Goal: Task Accomplishment & Management: Complete application form

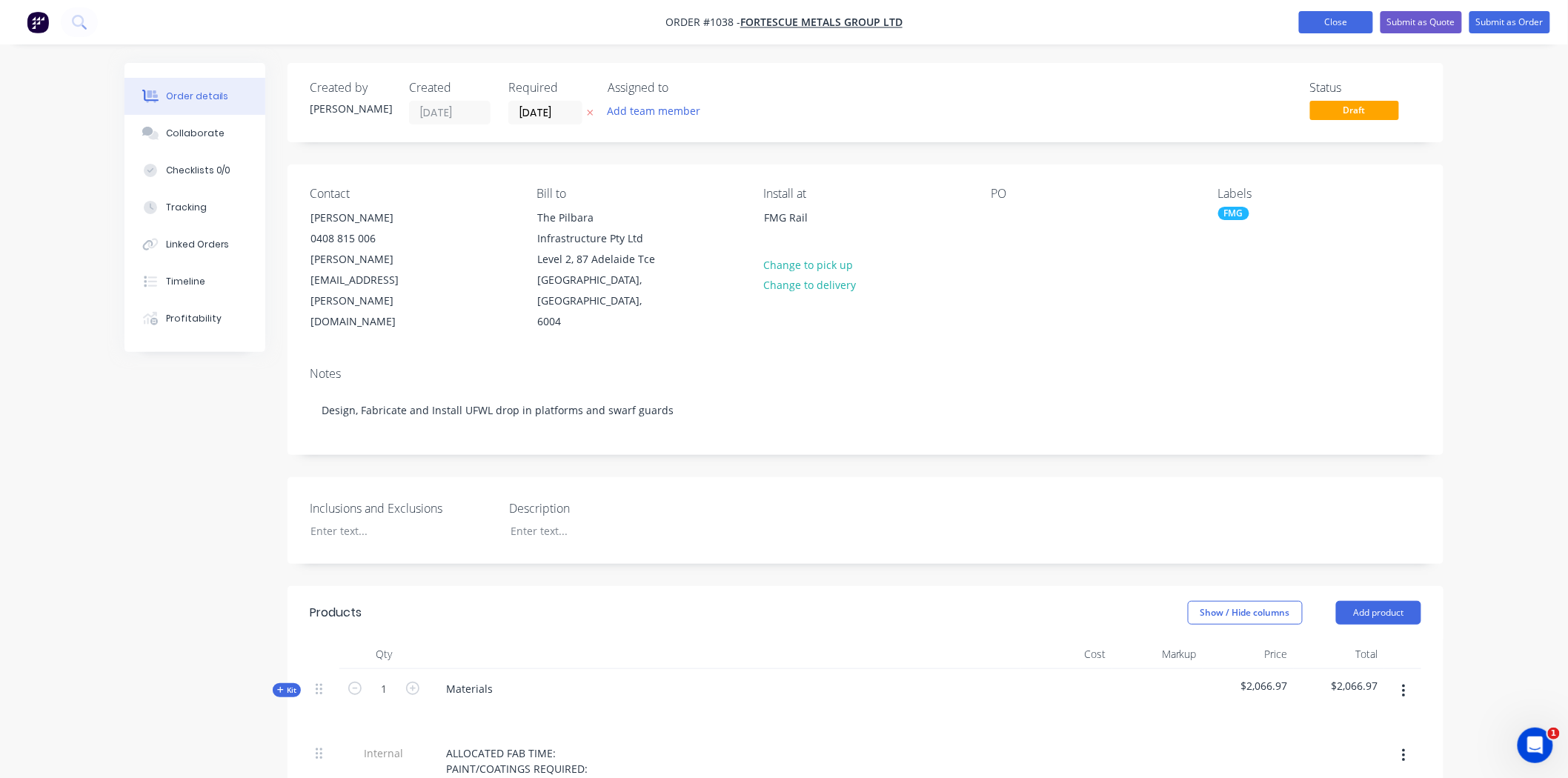
click at [1325, 23] on button "Close" at bounding box center [1336, 23] width 74 height 23
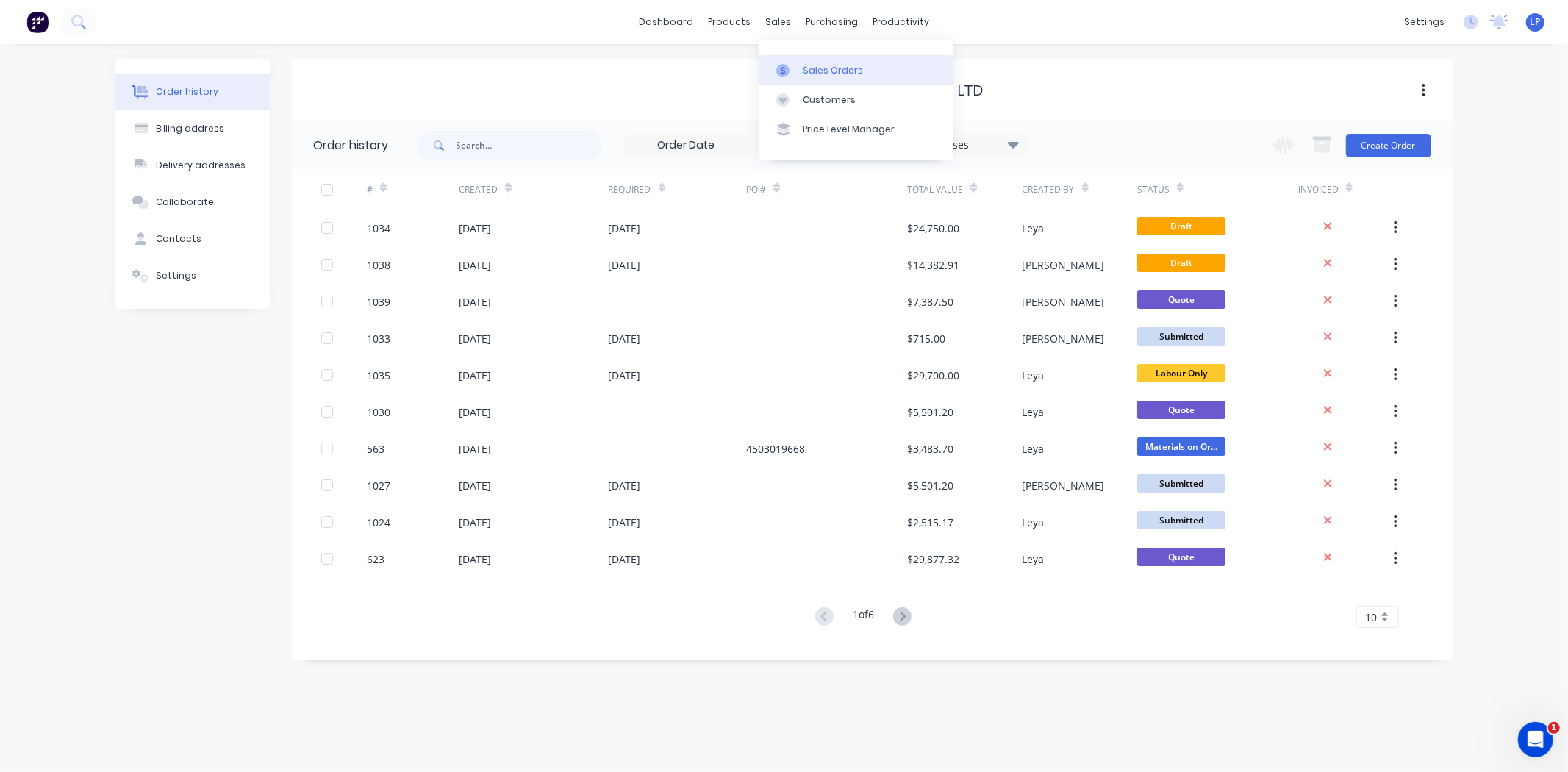
click at [811, 64] on div "Sales Orders" at bounding box center [833, 71] width 61 height 13
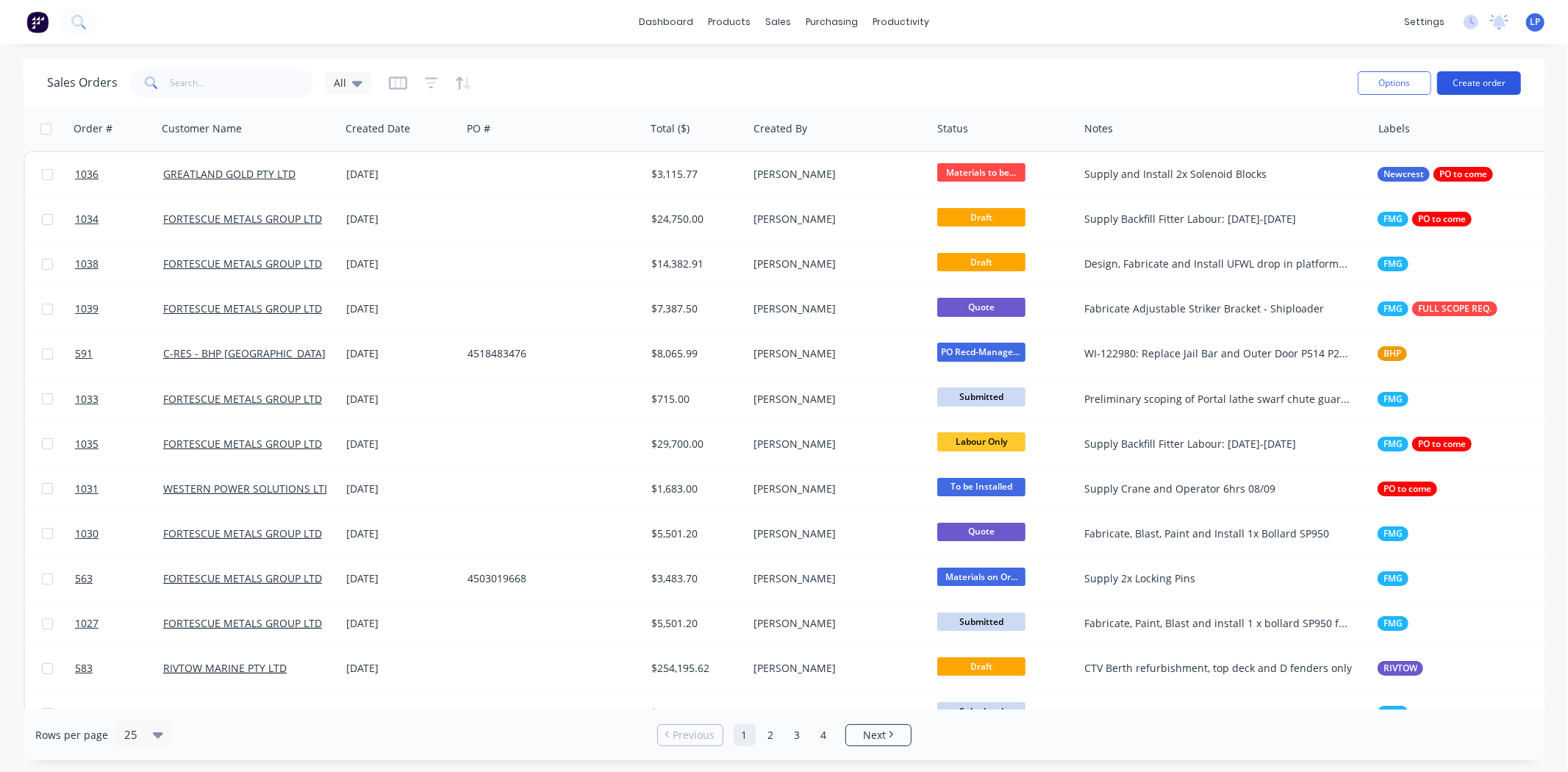
click at [1454, 91] on button "Create order" at bounding box center [1479, 82] width 84 height 23
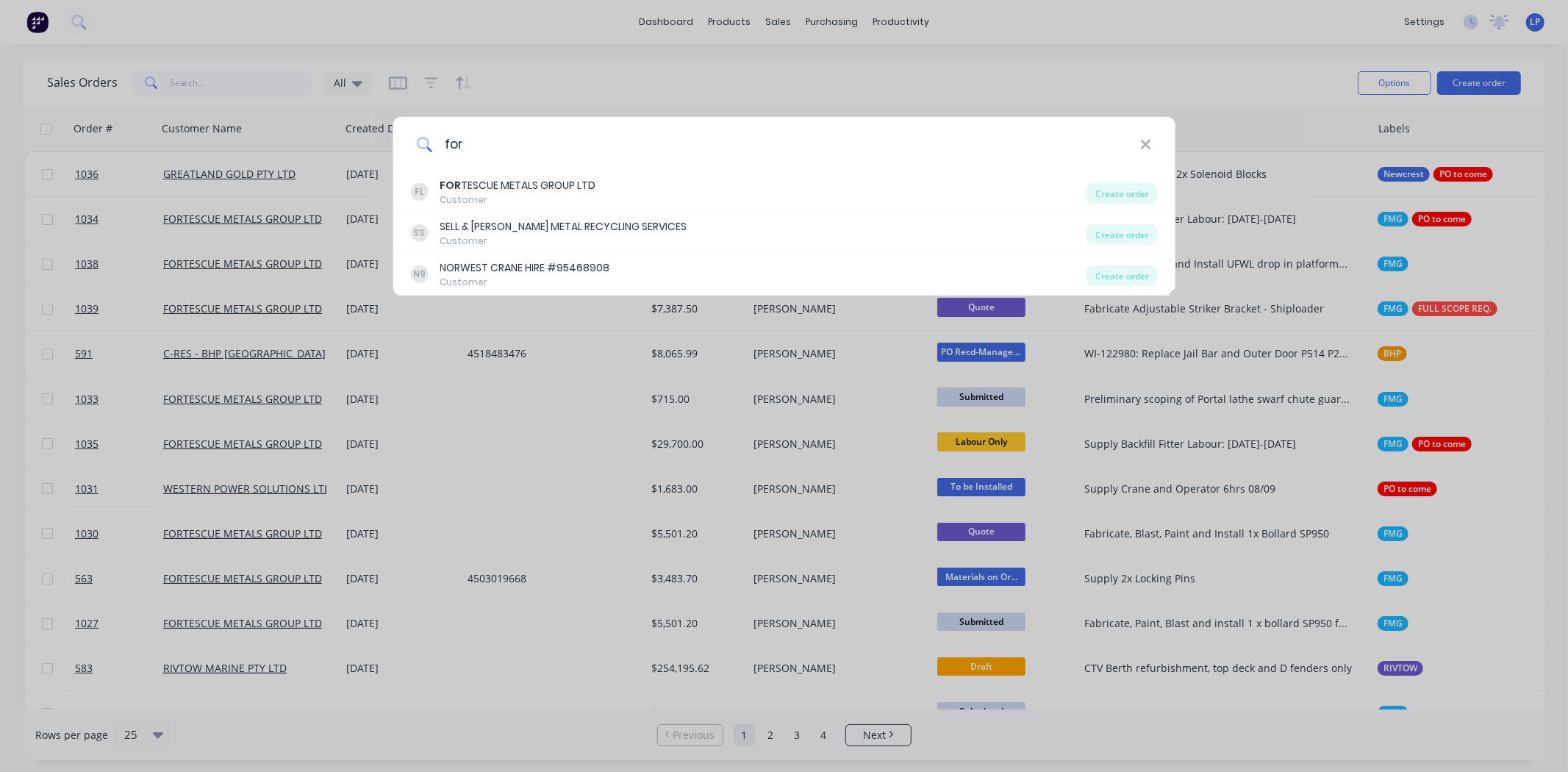
type input "for"
click at [1145, 148] on icon at bounding box center [1145, 144] width 12 height 16
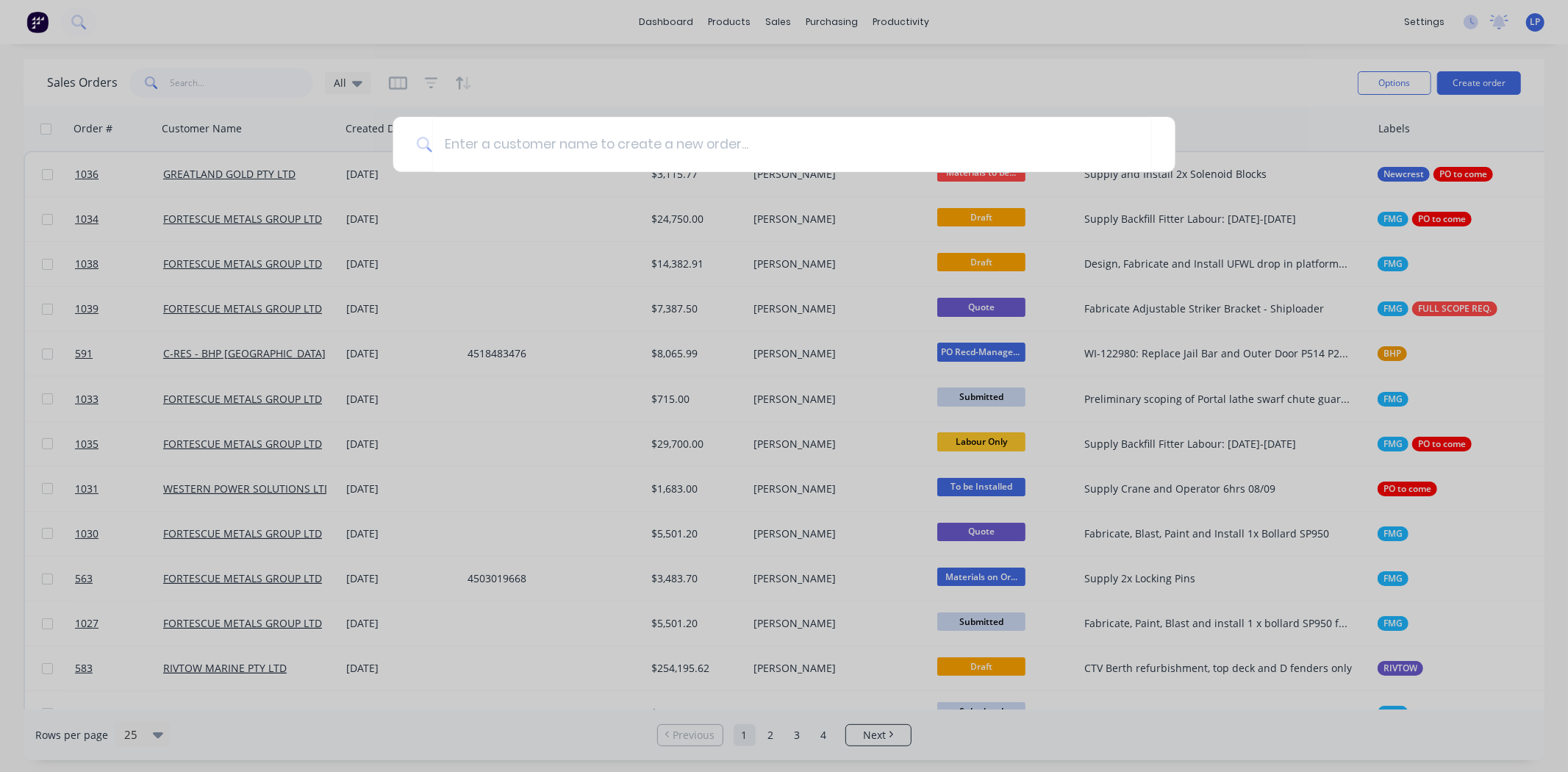
click at [1279, 89] on div at bounding box center [784, 386] width 1568 height 772
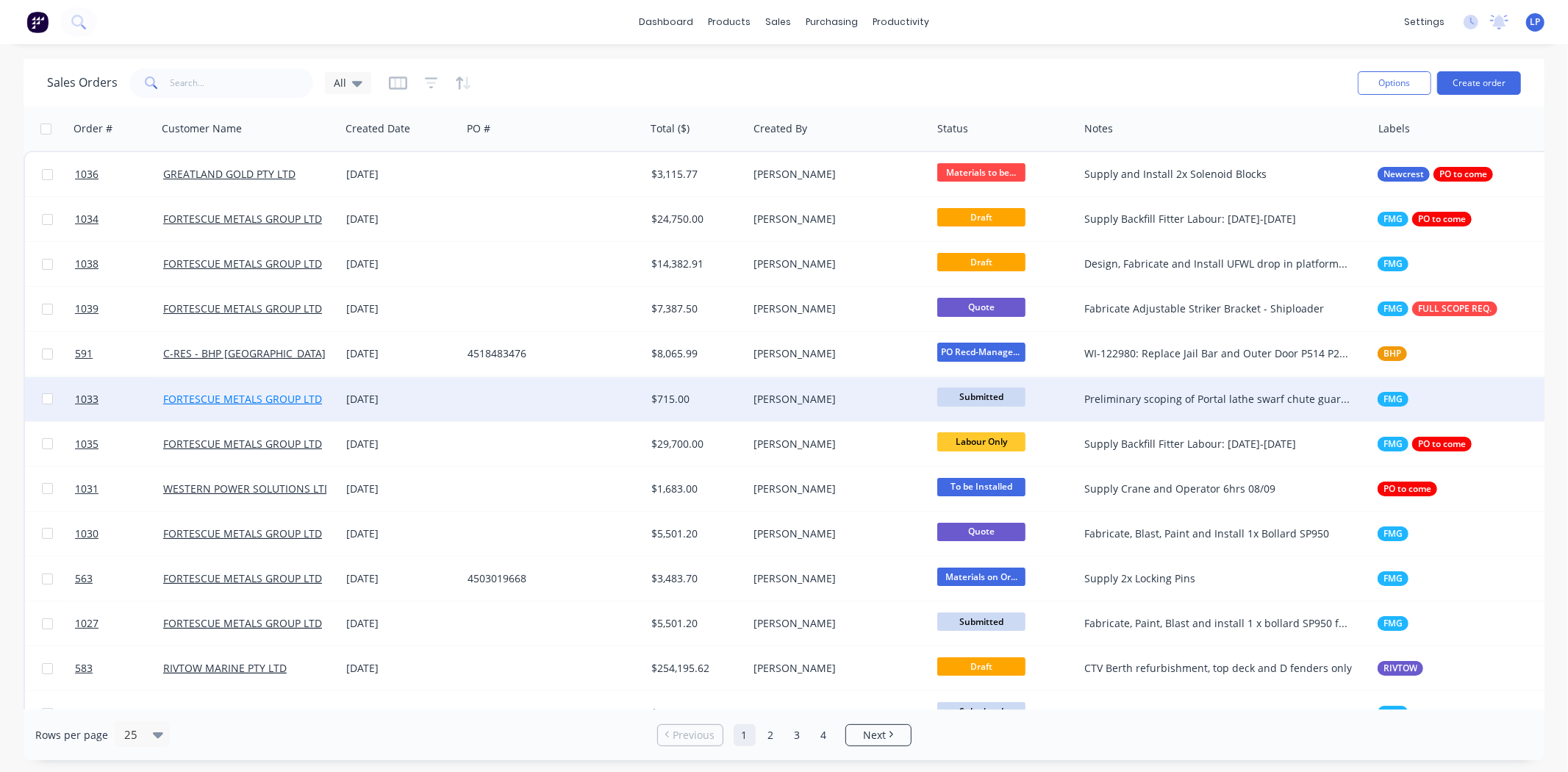
click at [299, 394] on link "FORTESCUE METALS GROUP LTD" at bounding box center [243, 399] width 159 height 14
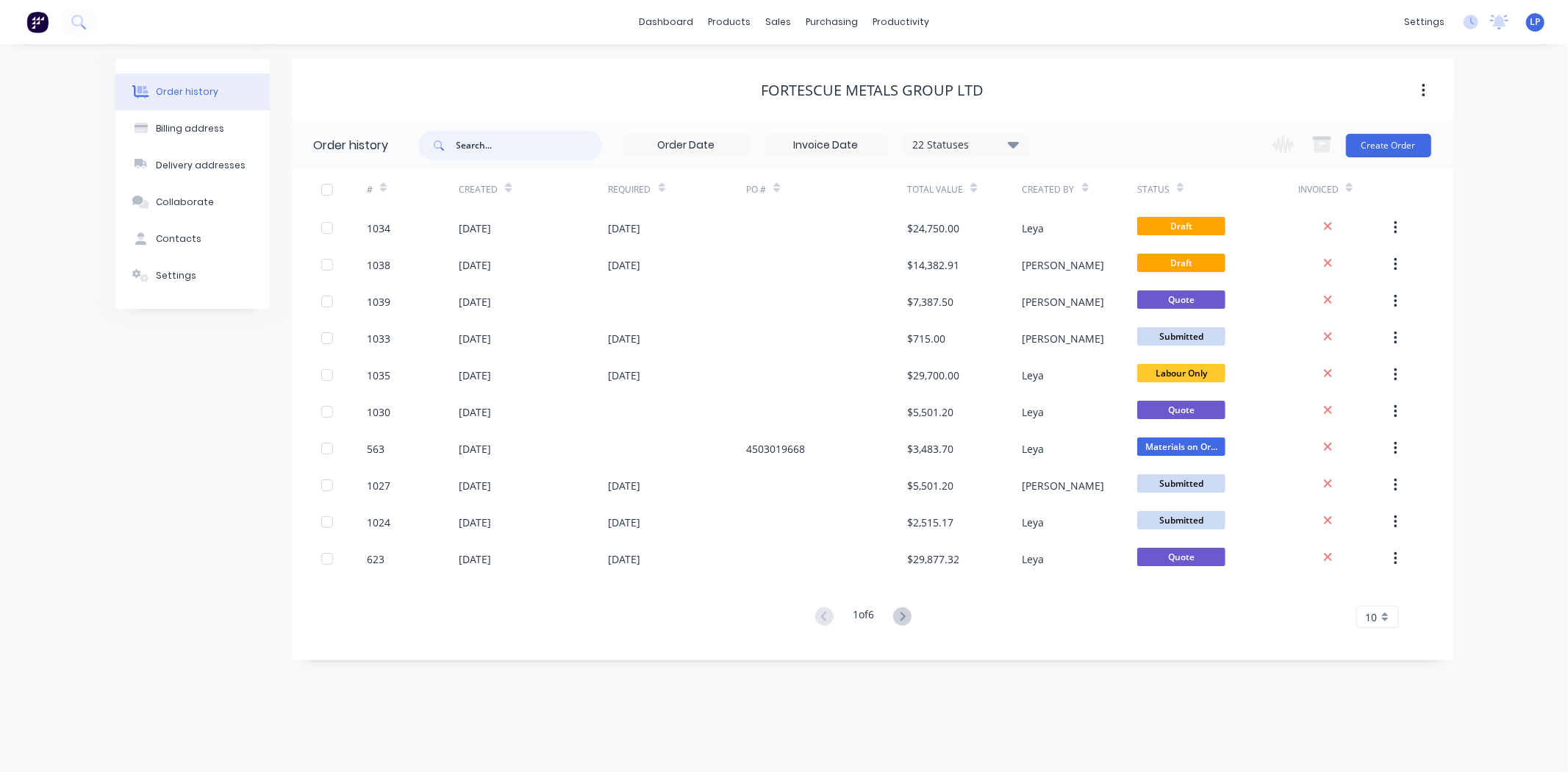
click at [490, 153] on input "text" at bounding box center [529, 146] width 146 height 30
type input "1000"
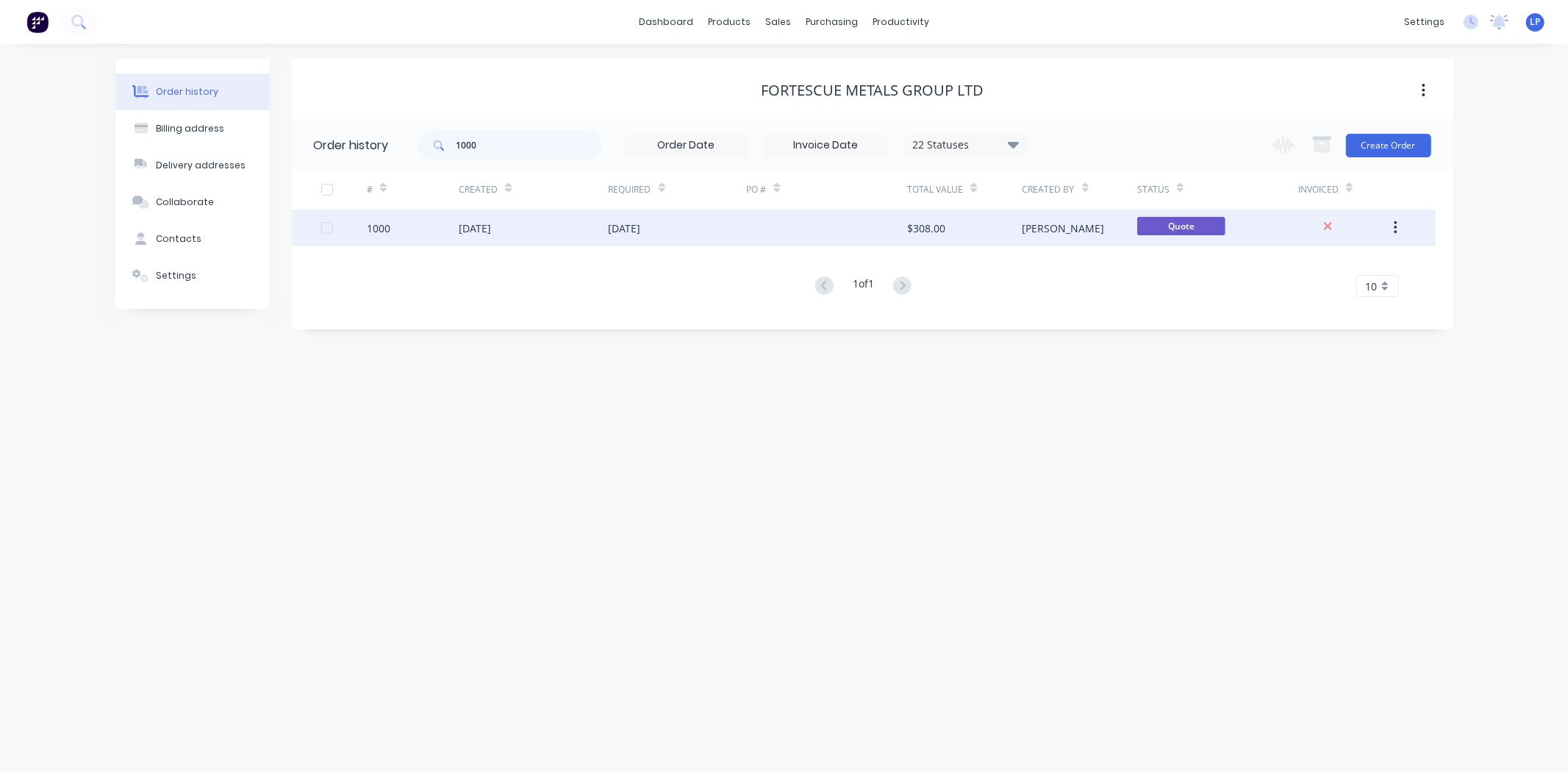
click at [1399, 223] on button "button" at bounding box center [1395, 228] width 35 height 26
click at [1312, 296] on div "Duplicate" at bounding box center [1342, 296] width 113 height 21
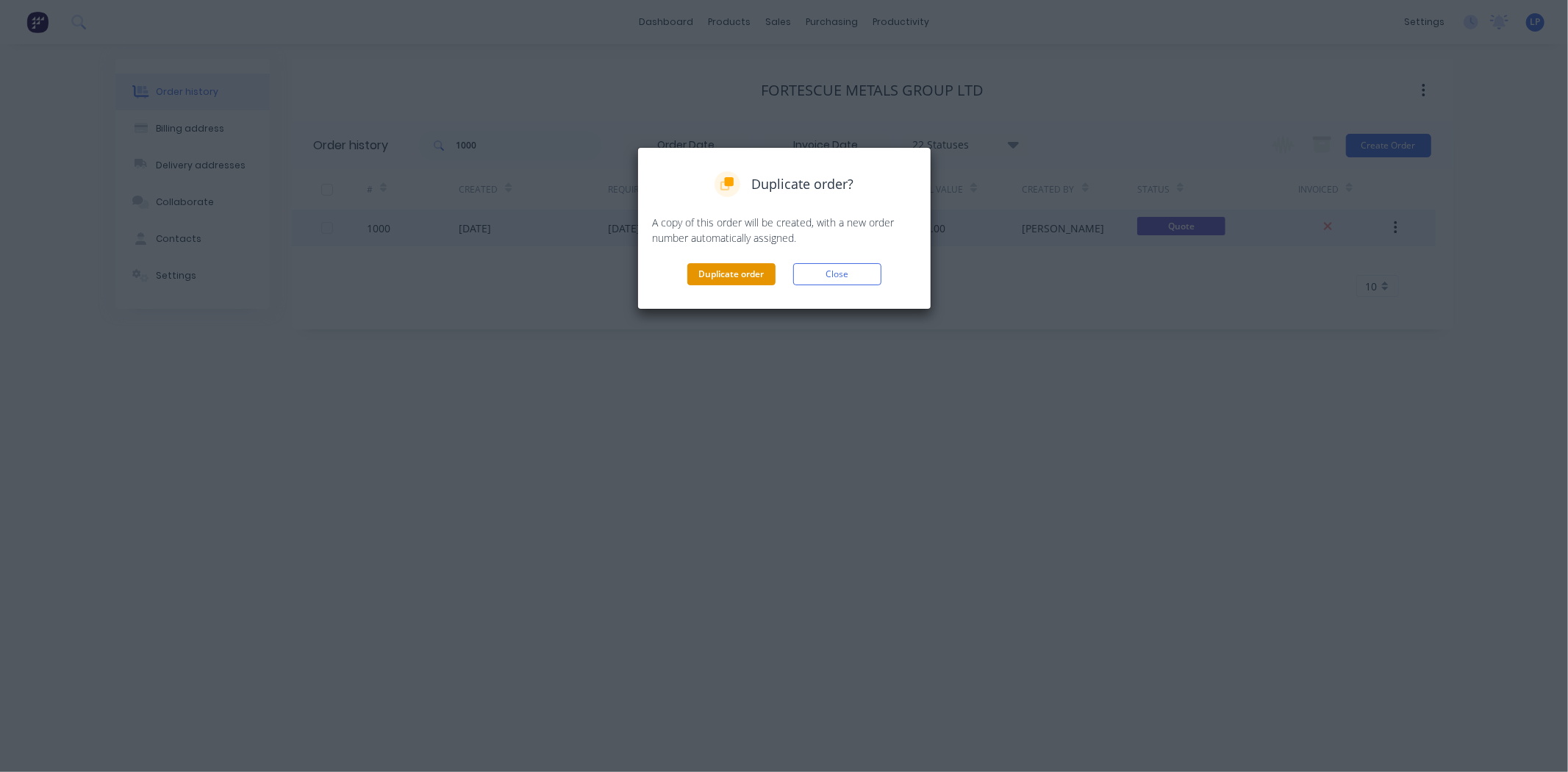
click at [755, 274] on button "Duplicate order" at bounding box center [731, 274] width 89 height 22
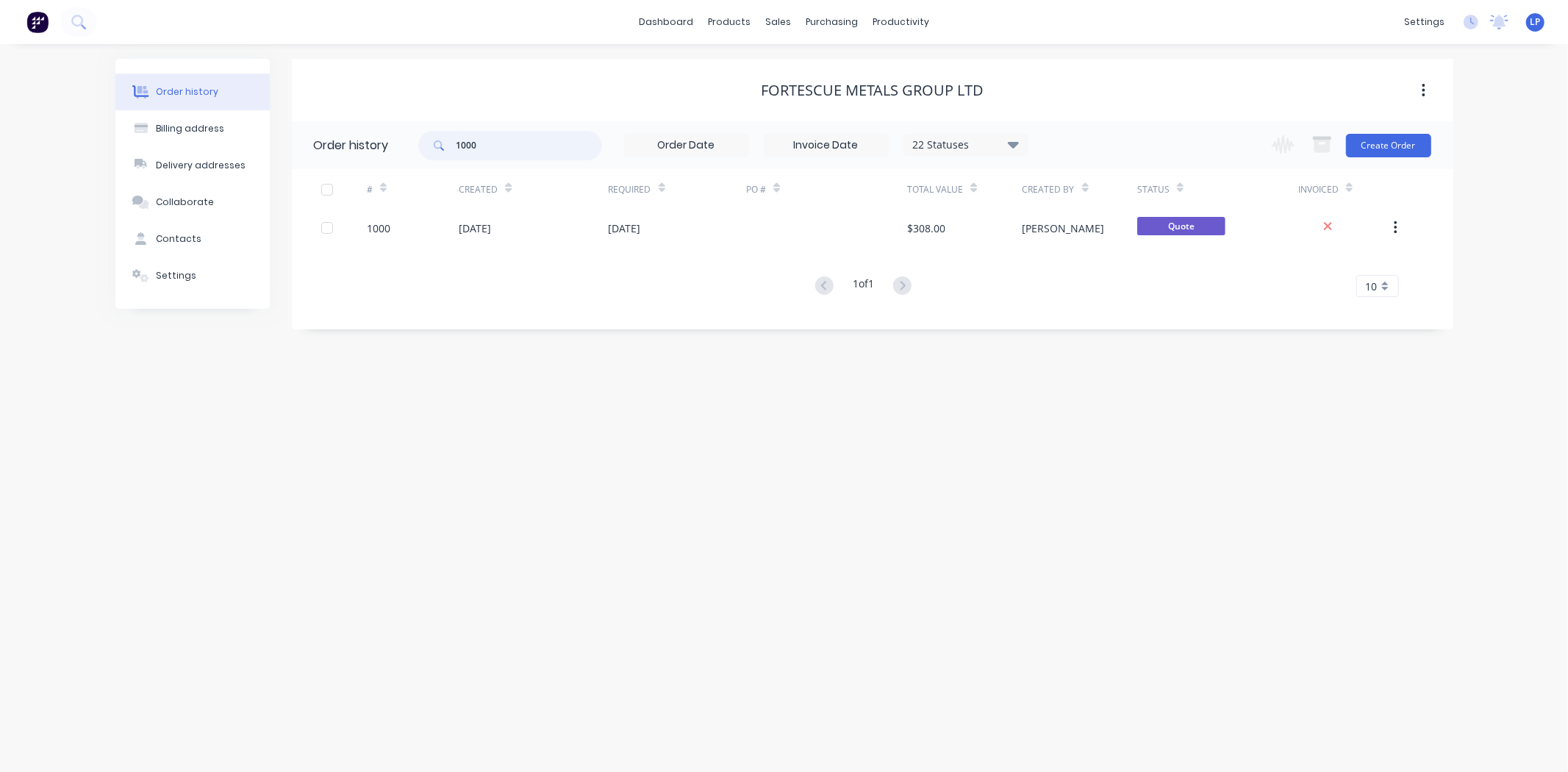
drag, startPoint x: 497, startPoint y: 144, endPoint x: 378, endPoint y: 141, distance: 119.0
click at [373, 143] on header "Order history 1000 22 Statuses Invoice Status Invoiced Not Invoiced Partial Ord…" at bounding box center [873, 145] width 1161 height 48
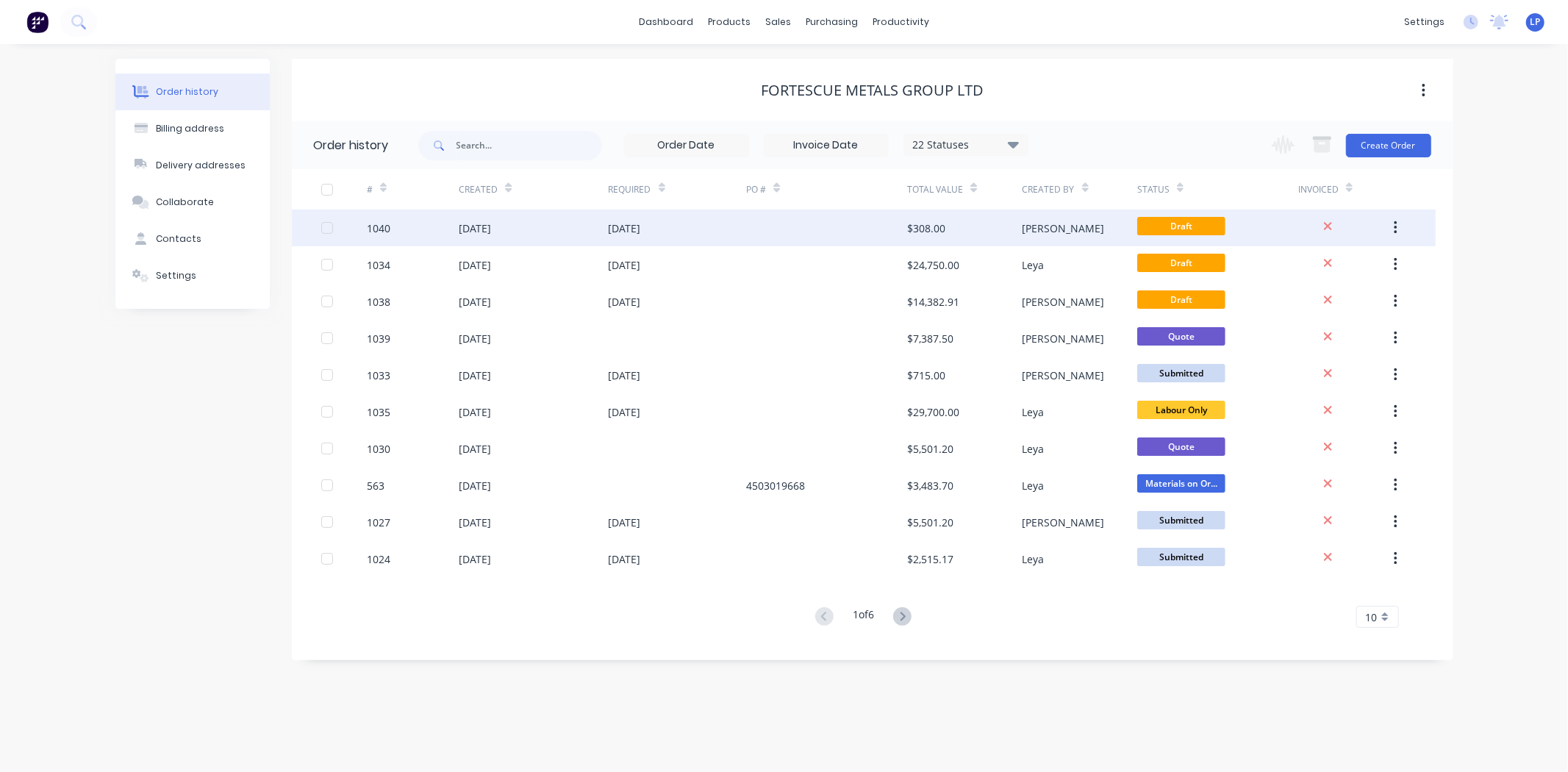
click at [383, 227] on div "1040" at bounding box center [378, 228] width 23 height 16
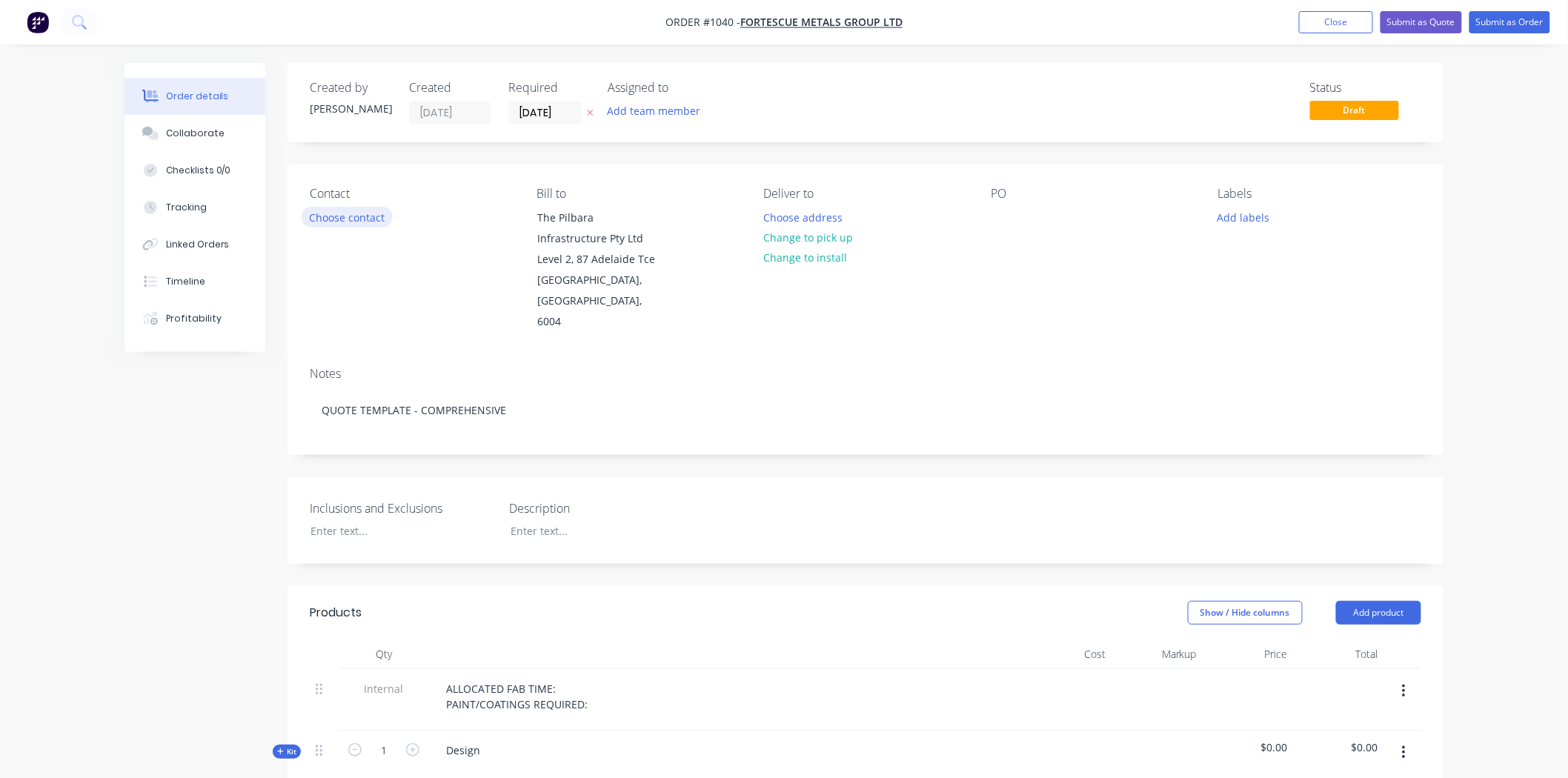
click at [350, 212] on button "Choose contact" at bounding box center [347, 216] width 91 height 20
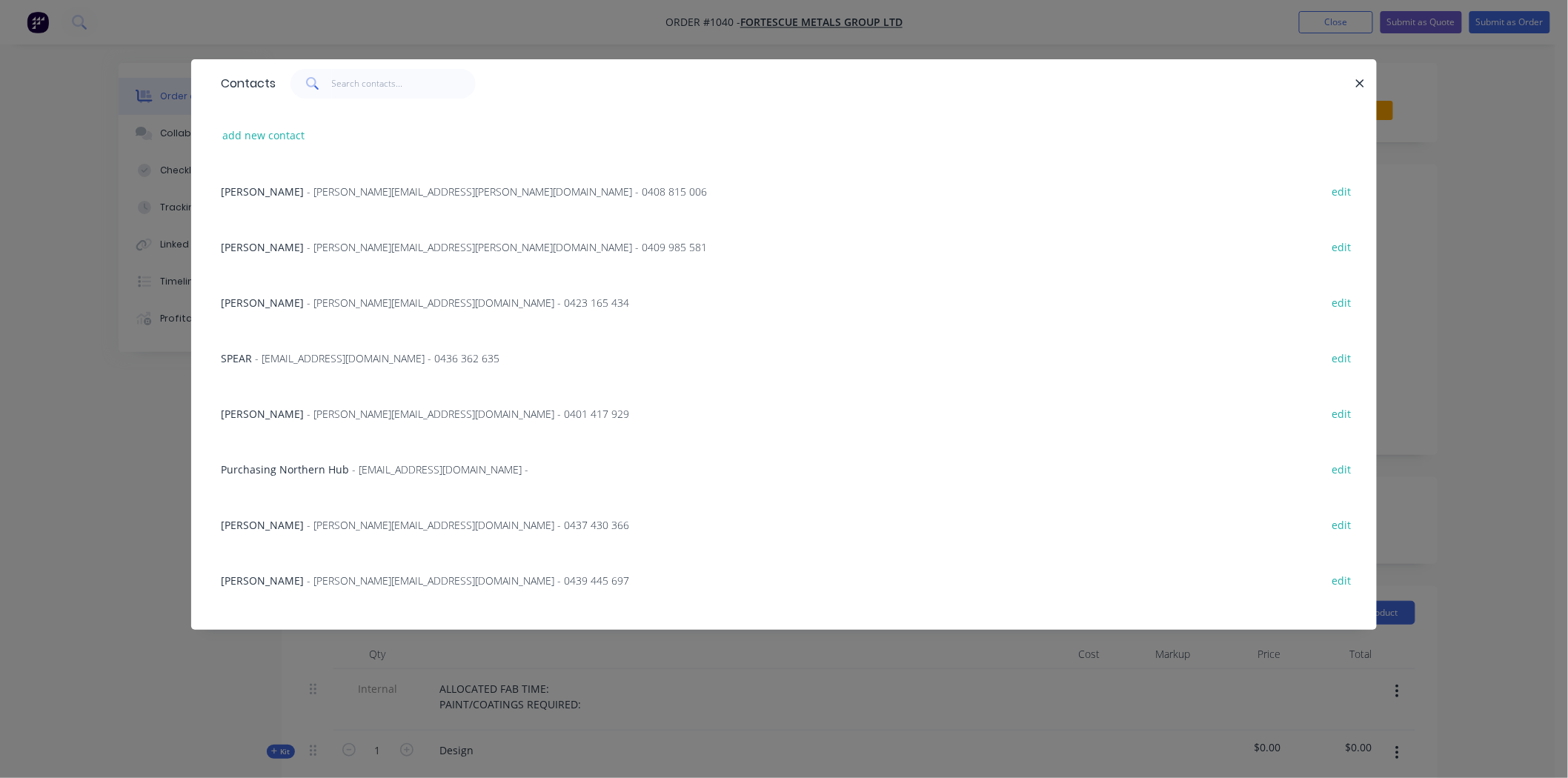
click at [337, 194] on span "- [PERSON_NAME][EMAIL_ADDRESS][PERSON_NAME][DOMAIN_NAME] - 0408 815 006" at bounding box center [506, 191] width 400 height 14
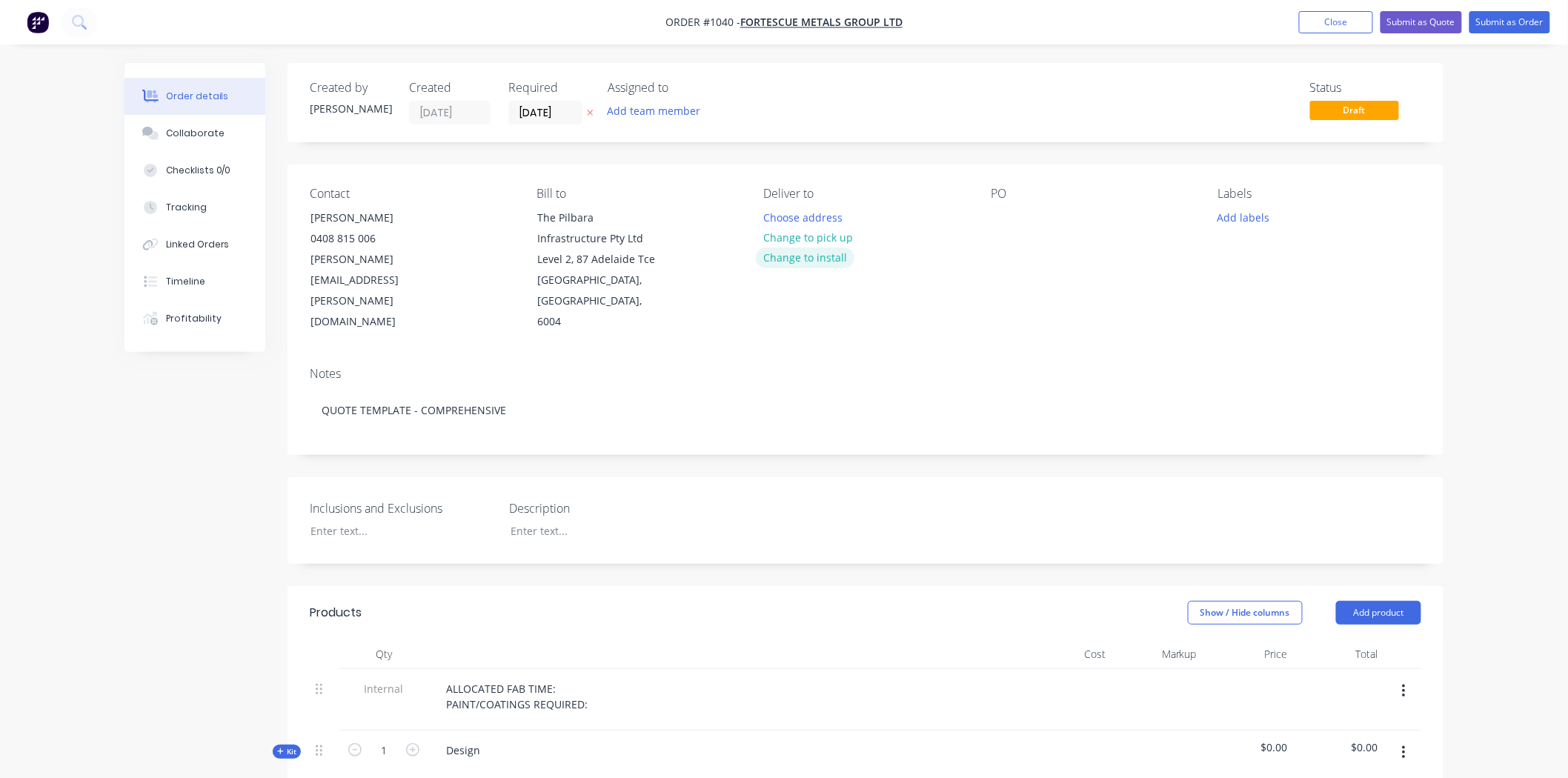
click at [813, 255] on button "Change to install" at bounding box center [806, 257] width 100 height 20
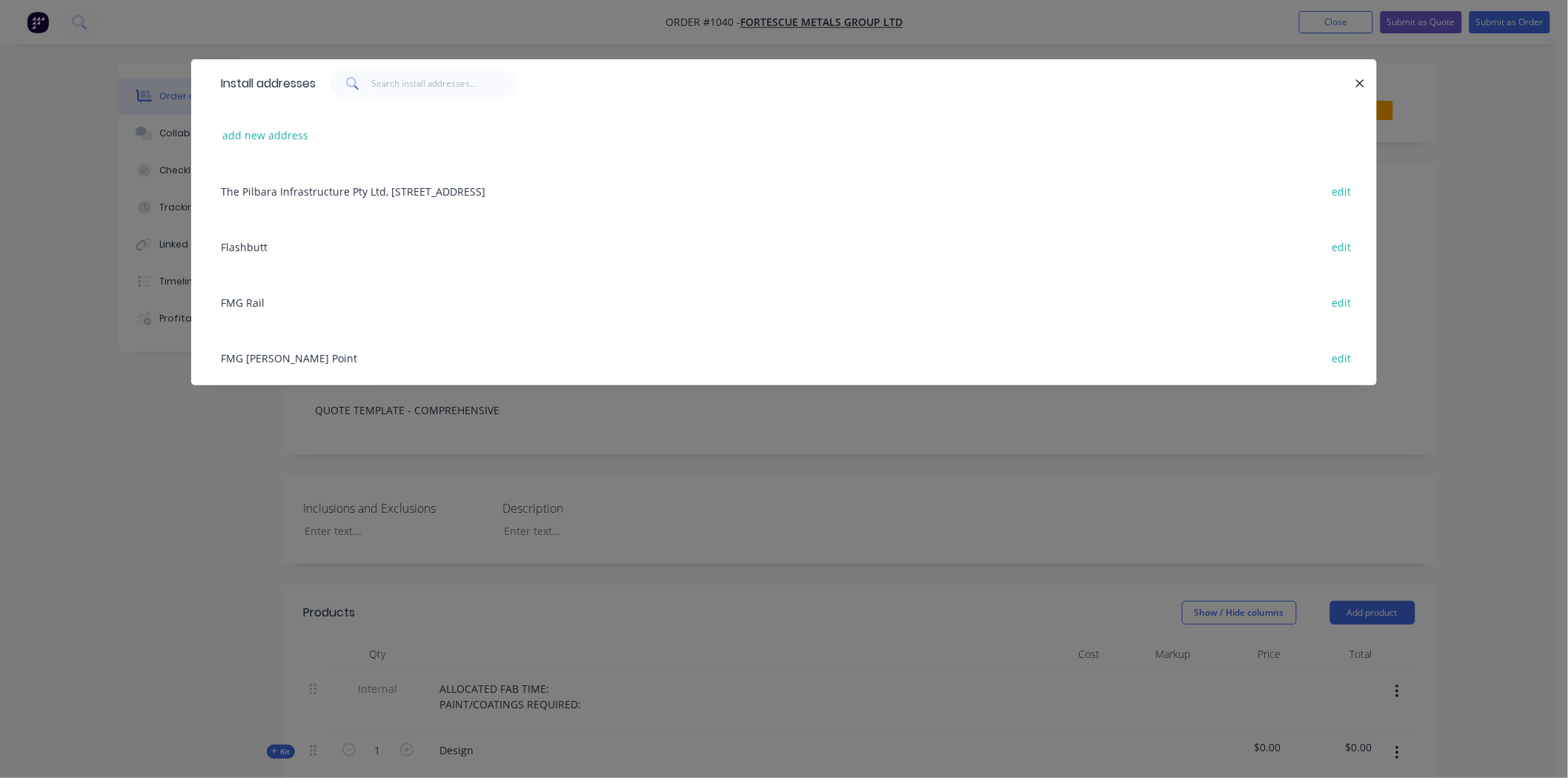
click at [306, 190] on div "The Pilbara Infrastructure Pty Ltd, [STREET_ADDRESS] edit" at bounding box center [784, 190] width 1142 height 56
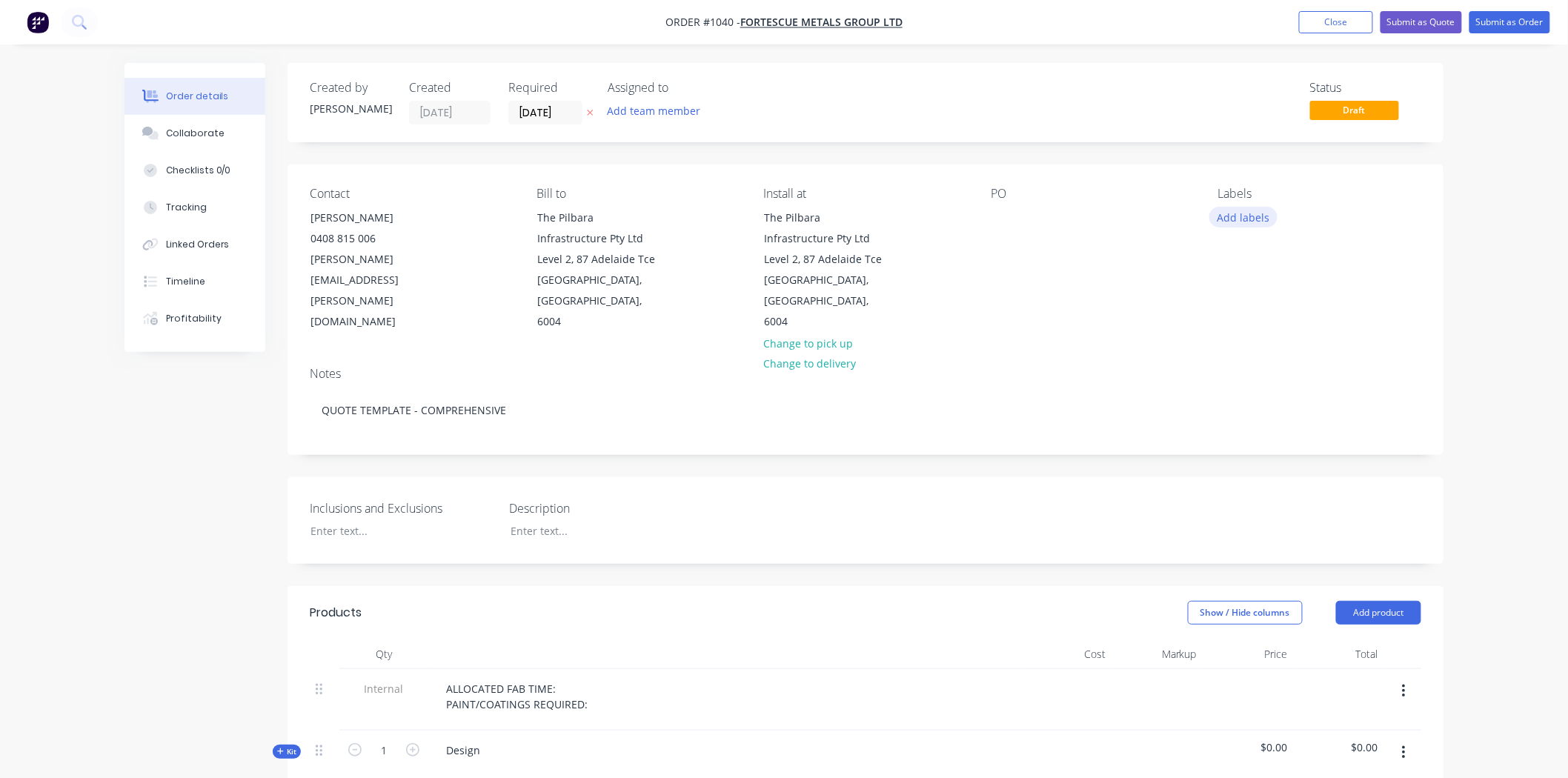
click at [1230, 215] on button "Add labels" at bounding box center [1243, 216] width 68 height 20
click at [1245, 374] on div at bounding box center [1245, 379] width 30 height 30
click at [1136, 322] on div "Contact [PERSON_NAME] [PHONE_NUMBER] [PERSON_NAME][EMAIL_ADDRESS][PERSON_NAME][…" at bounding box center [866, 260] width 1157 height 190
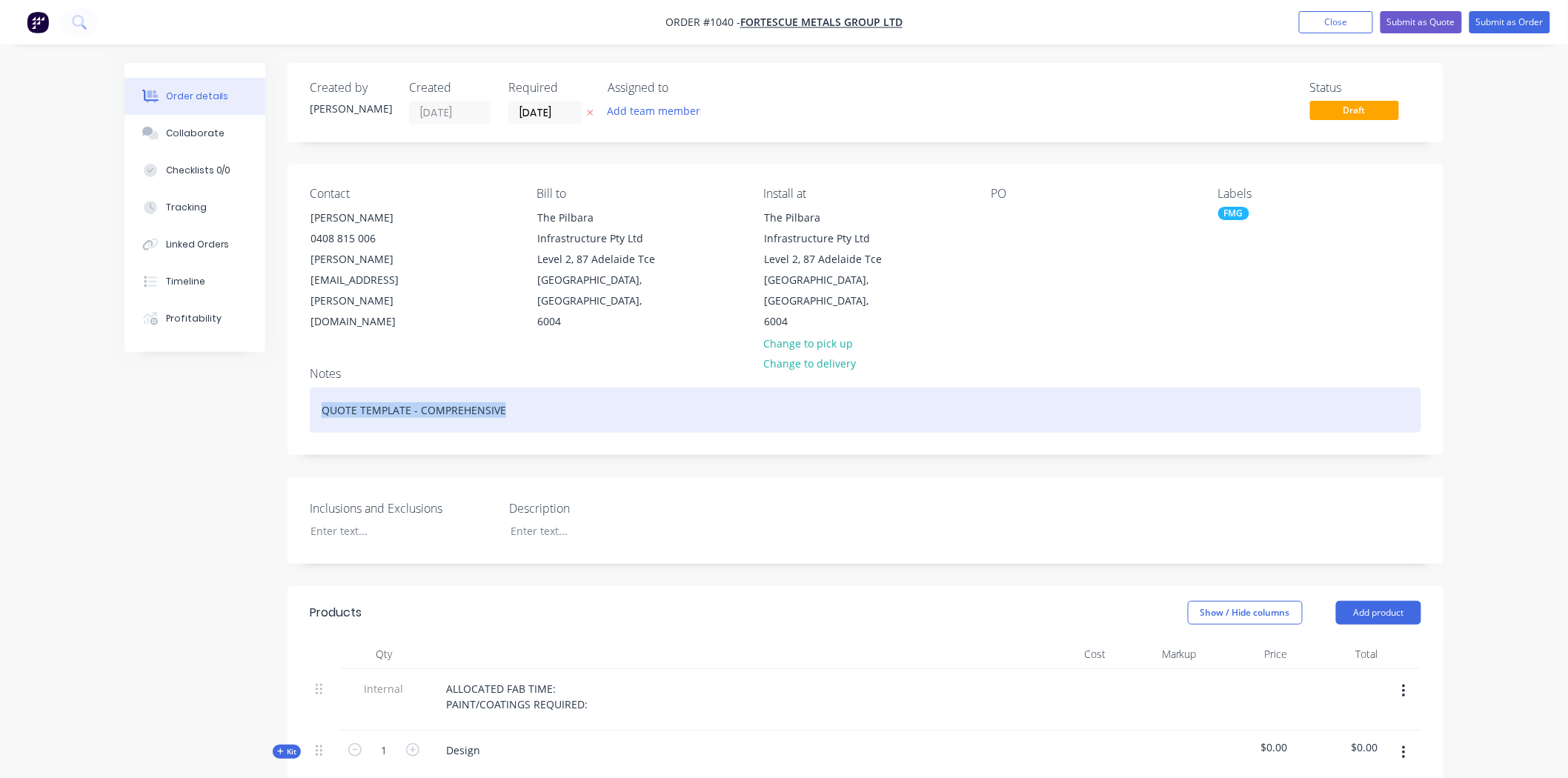
drag, startPoint x: 516, startPoint y: 390, endPoint x: 198, endPoint y: 402, distance: 318.2
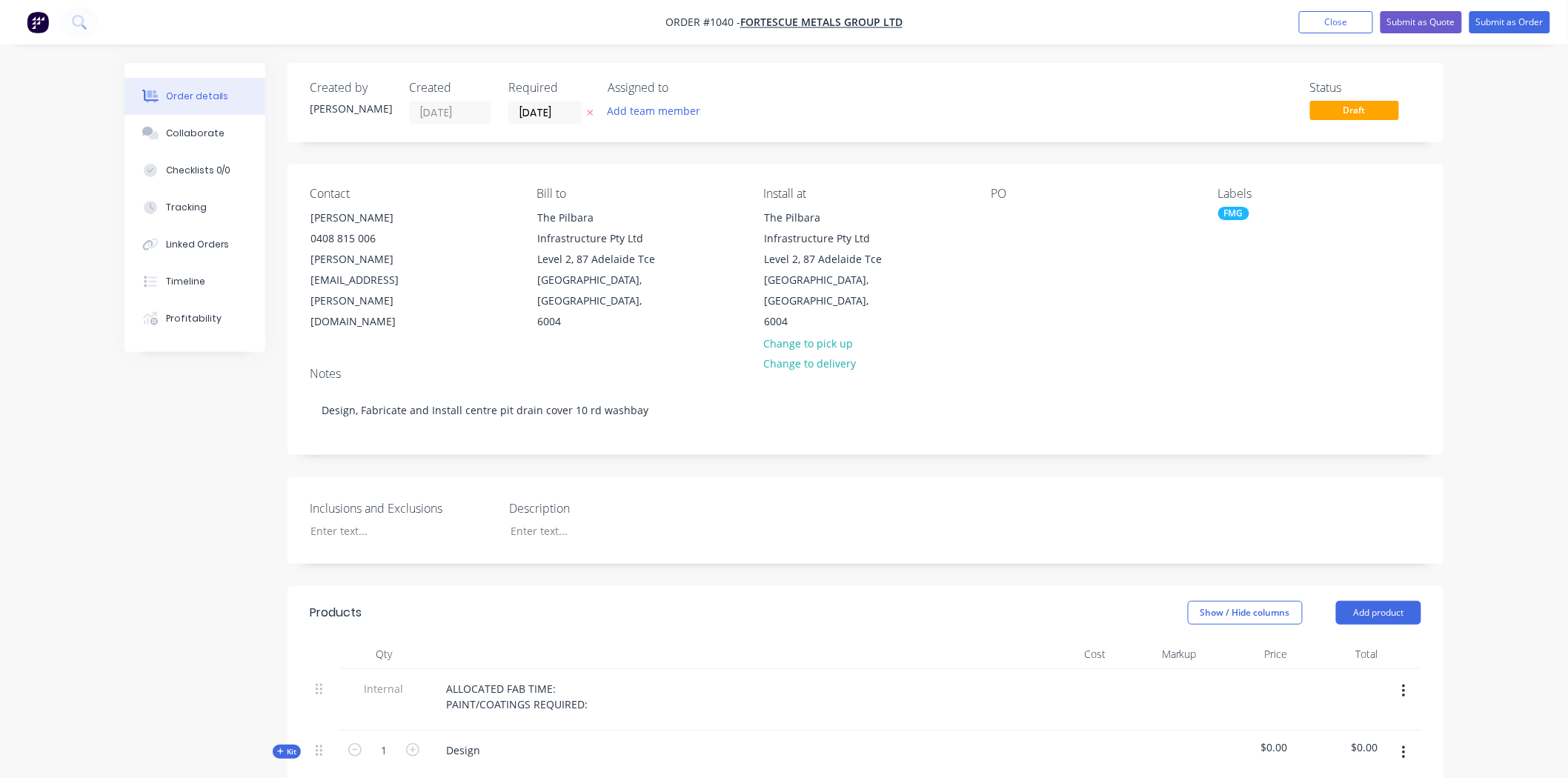
click at [640, 500] on label "Description" at bounding box center [601, 508] width 185 height 18
click at [191, 141] on button "Collaborate" at bounding box center [195, 133] width 141 height 37
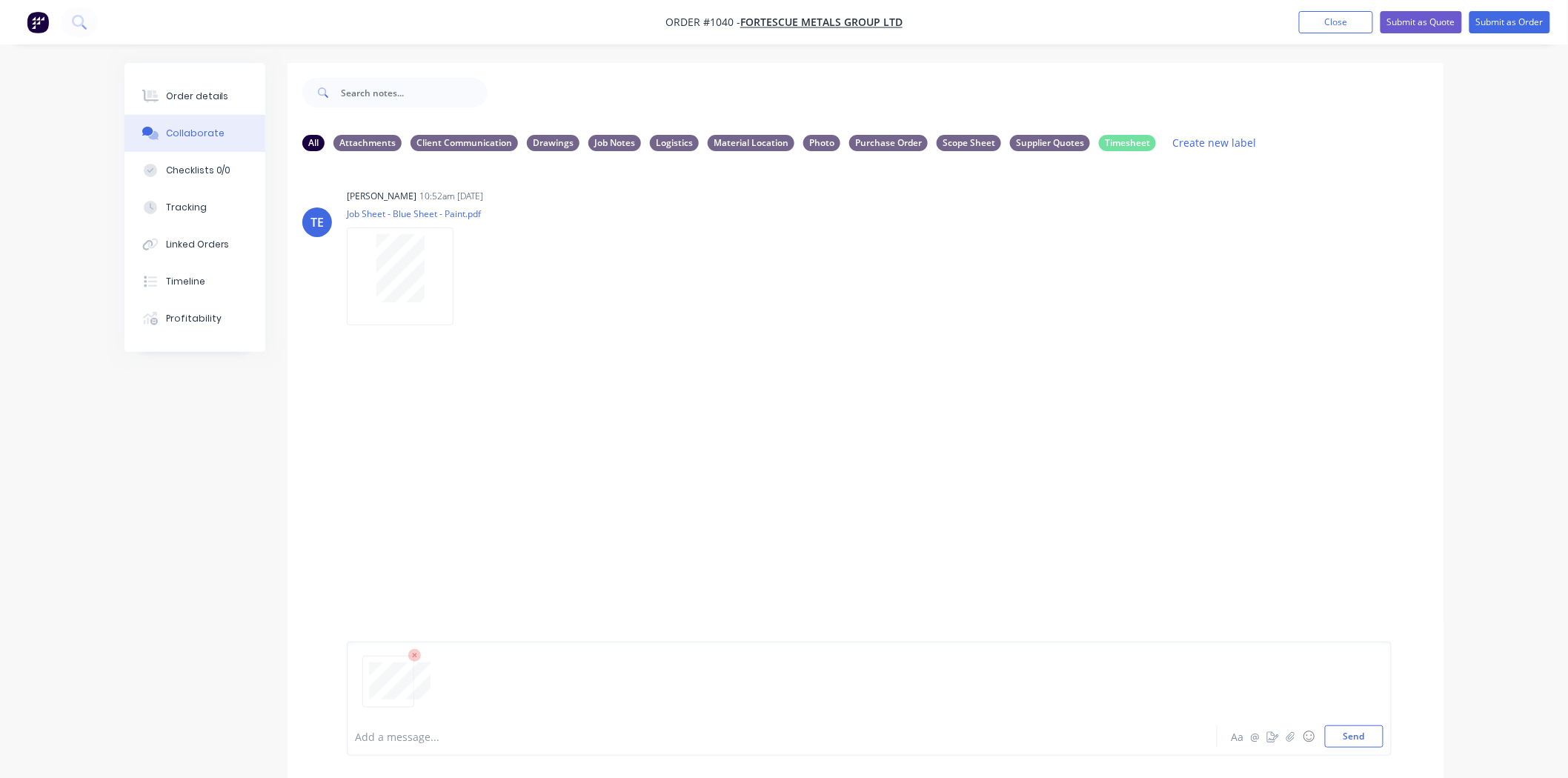
click at [1349, 750] on div "Add a message... Aa @ ☺ Send" at bounding box center [870, 698] width 1045 height 114
click at [1352, 738] on button "Send" at bounding box center [1354, 737] width 58 height 23
